Goal: Navigation & Orientation: Find specific page/section

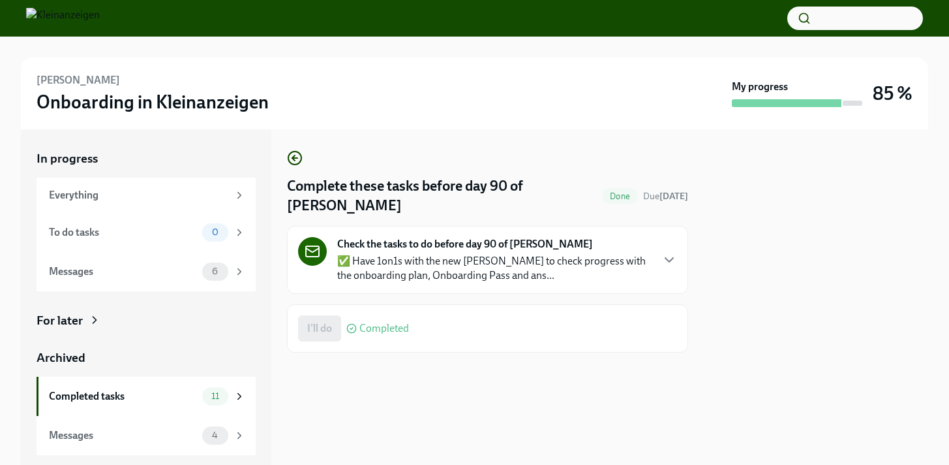
click at [321, 334] on div "I'll do Completed" at bounding box center [353, 328] width 111 height 26
click at [173, 393] on div "Completed tasks" at bounding box center [123, 396] width 148 height 14
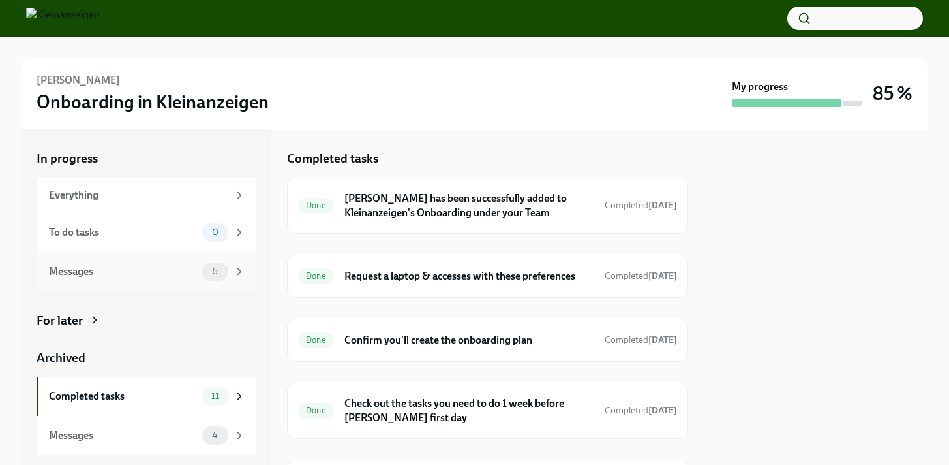
click at [157, 270] on div "Messages" at bounding box center [123, 271] width 148 height 14
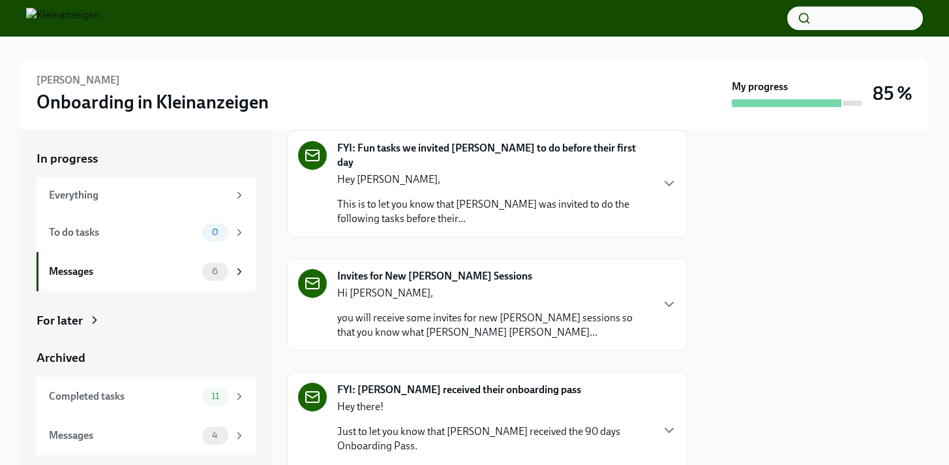
scroll to position [153, 0]
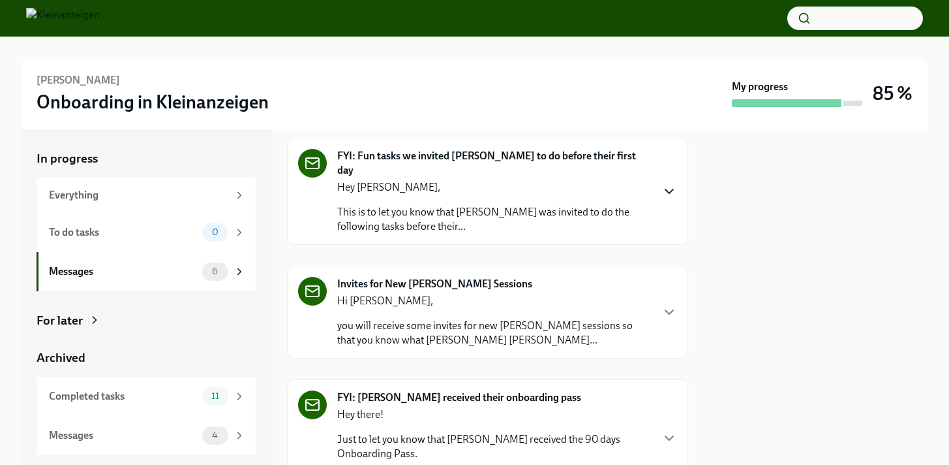
click at [665, 183] on icon "button" at bounding box center [670, 191] width 16 height 16
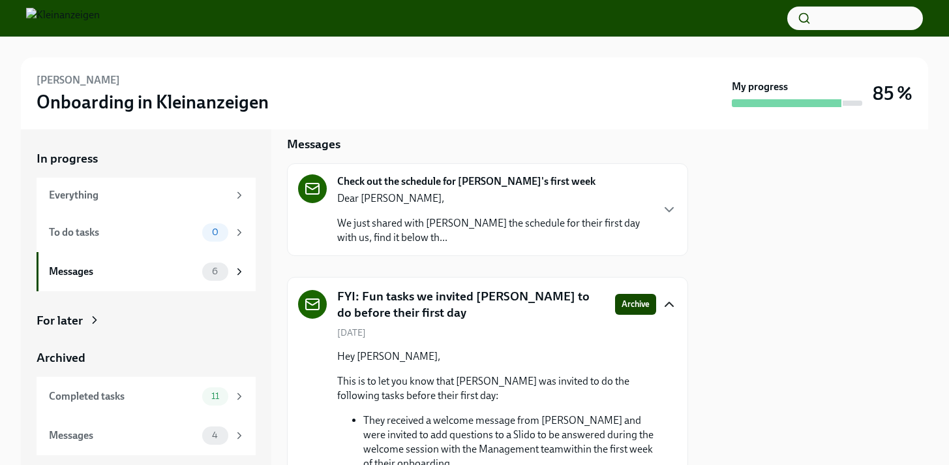
scroll to position [0, 0]
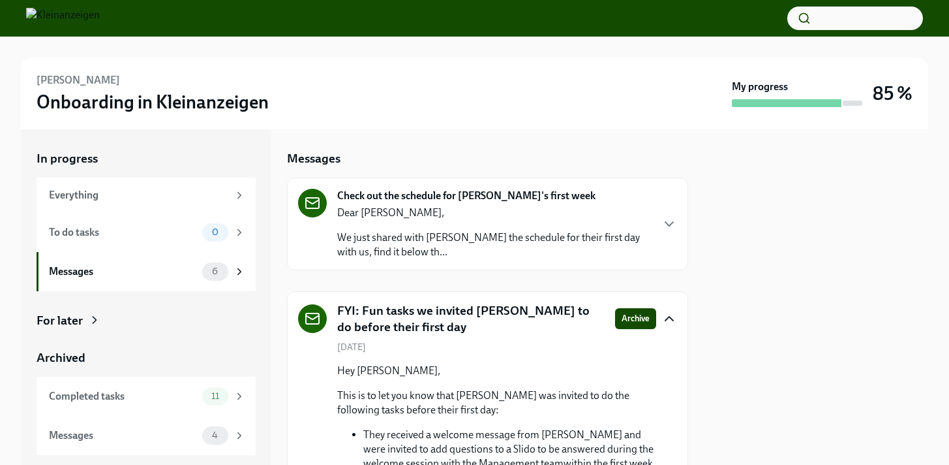
click at [765, 99] on div at bounding box center [787, 103] width 110 height 8
click at [159, 433] on div "Messages" at bounding box center [123, 435] width 148 height 14
